Goal: Find specific page/section: Find specific page/section

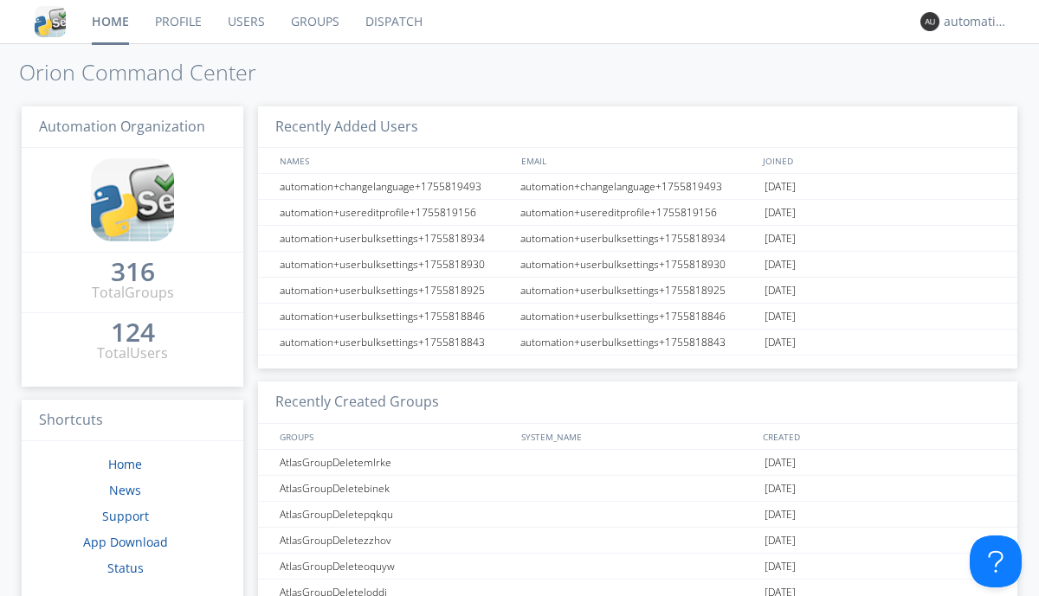
click at [392, 22] on link "Dispatch" at bounding box center [393, 21] width 83 height 43
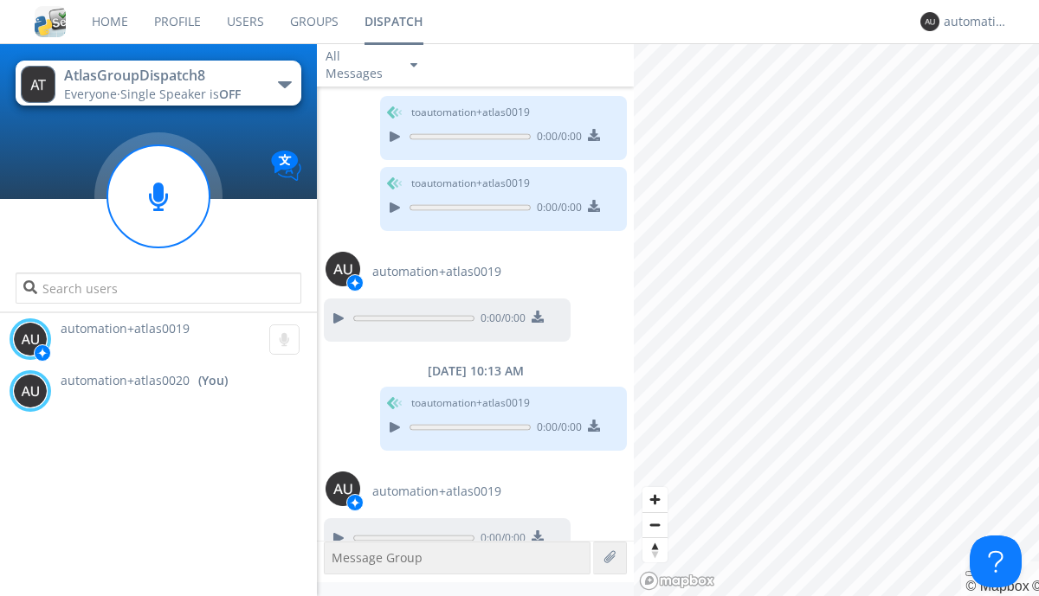
scroll to position [271, 0]
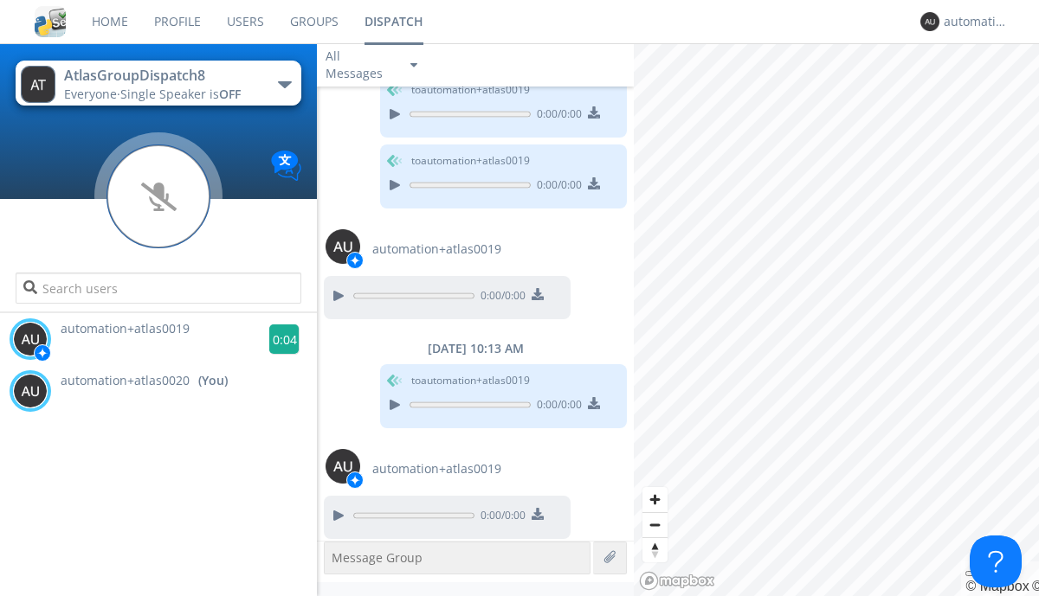
click at [277, 339] on g at bounding box center [284, 340] width 30 height 30
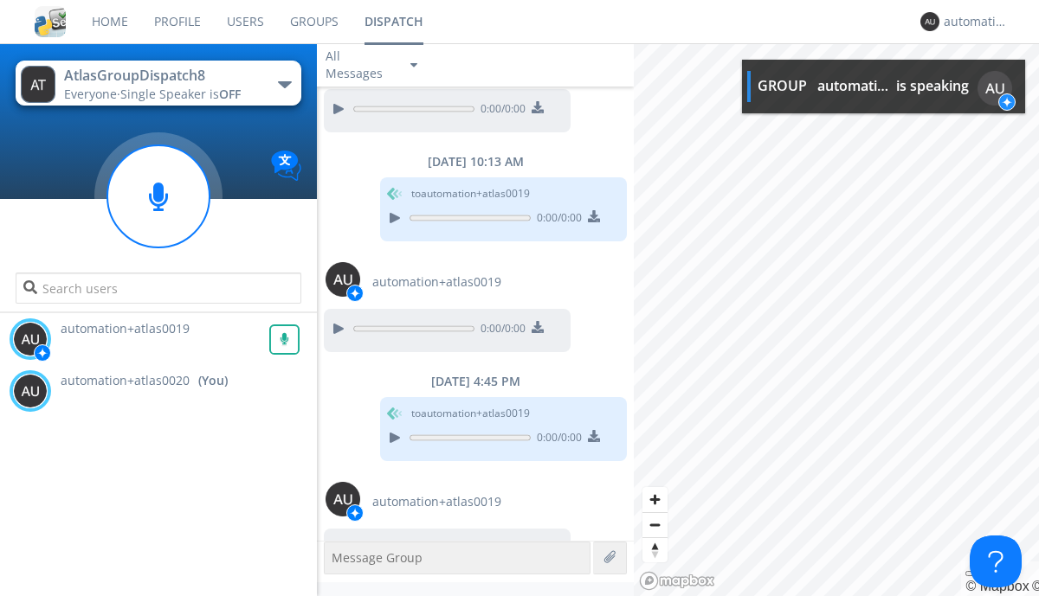
scroll to position [490, 0]
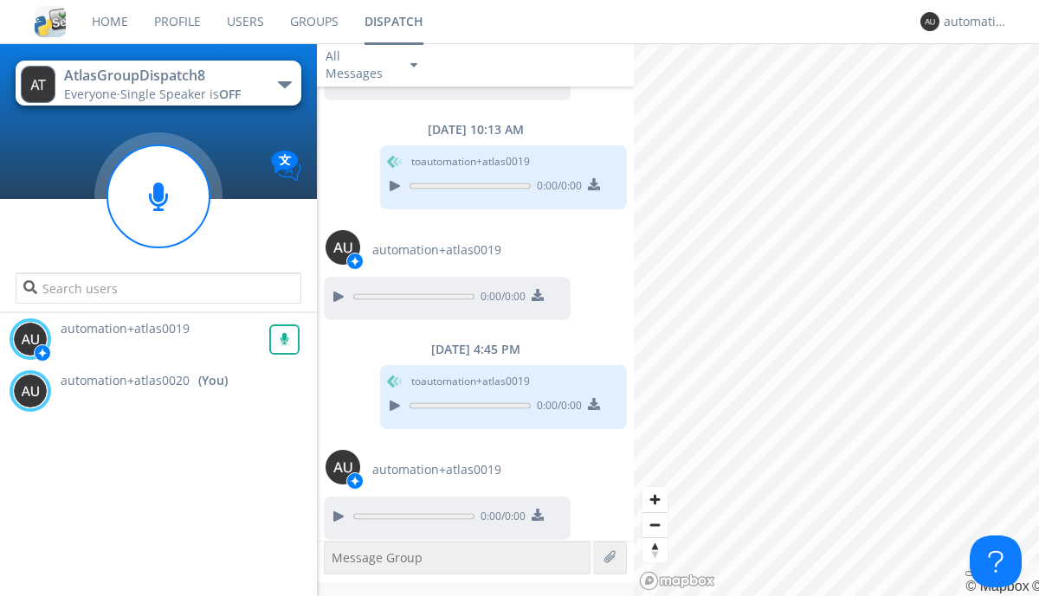
click at [373, 65] on div "All Messages" at bounding box center [360, 65] width 87 height 38
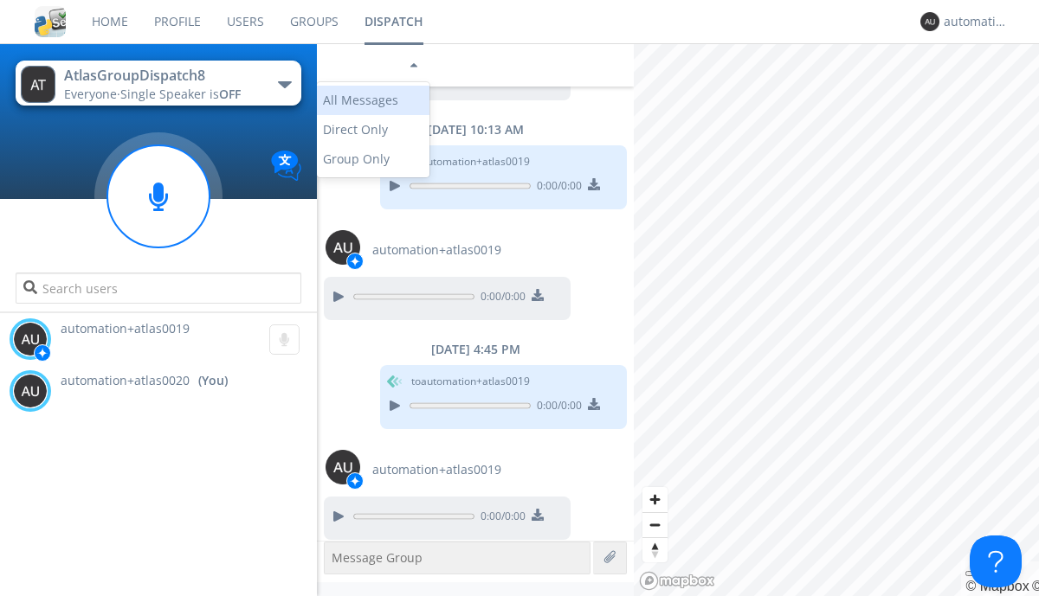
click at [373, 130] on div "Direct Only" at bounding box center [373, 129] width 113 height 29
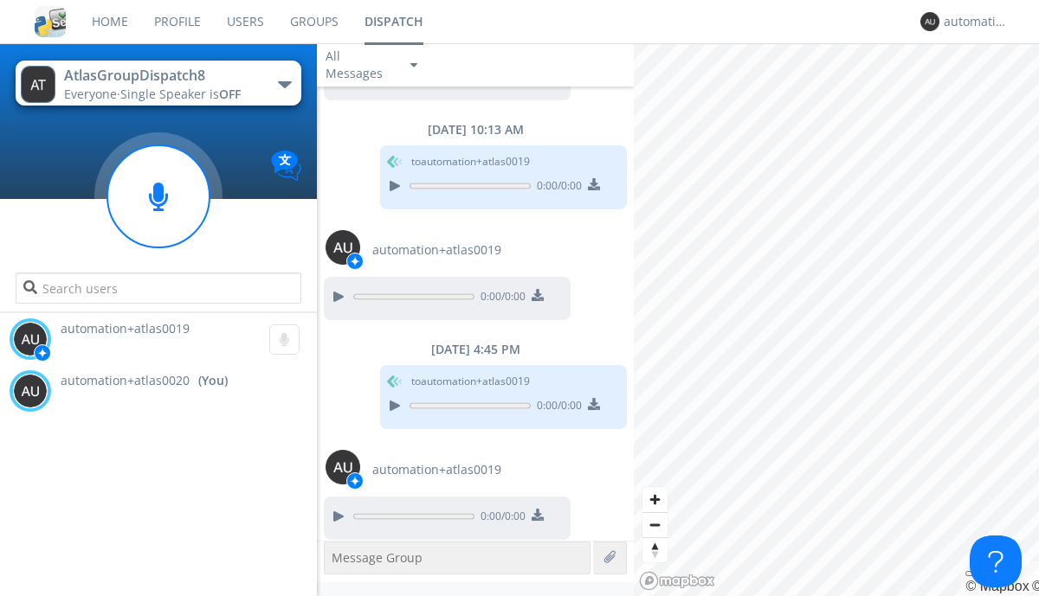
click at [373, 65] on div "All Messages" at bounding box center [360, 65] width 87 height 38
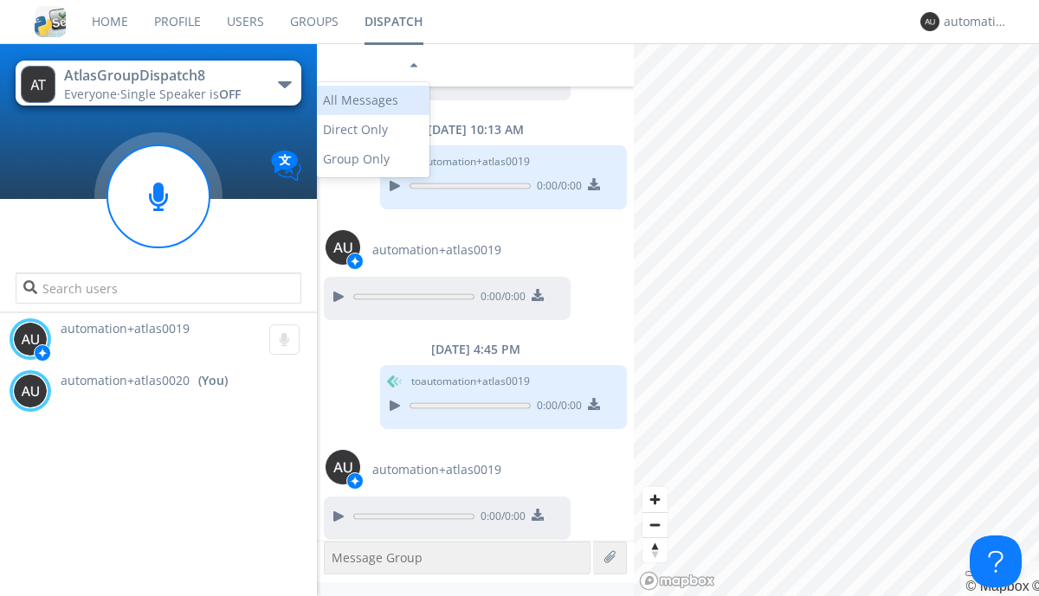
click at [373, 159] on div "Group Only" at bounding box center [373, 159] width 113 height 29
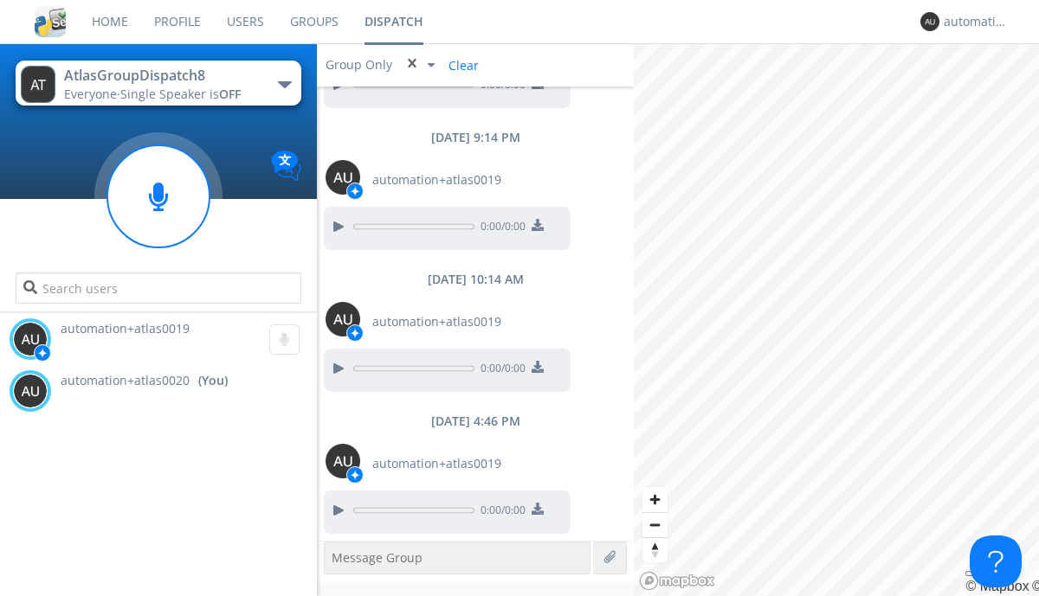
scroll to position [112, 0]
click at [971, 22] on div "automation+atlas0020" at bounding box center [975, 21] width 65 height 17
